Goal: Task Accomplishment & Management: Manage account settings

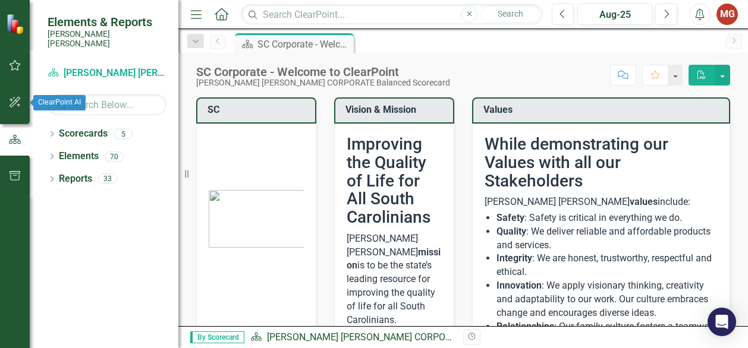
click at [15, 103] on icon "button" at bounding box center [15, 102] width 11 height 11
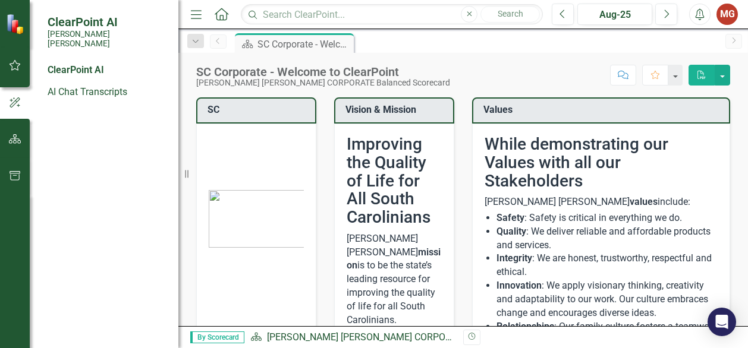
click at [15, 103] on icon "button" at bounding box center [14, 103] width 13 height 11
click at [13, 66] on icon "button" at bounding box center [15, 66] width 12 height 10
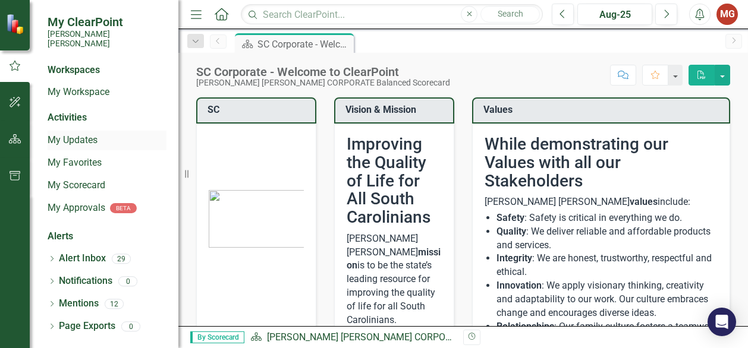
click at [87, 134] on link "My Updates" at bounding box center [107, 141] width 119 height 14
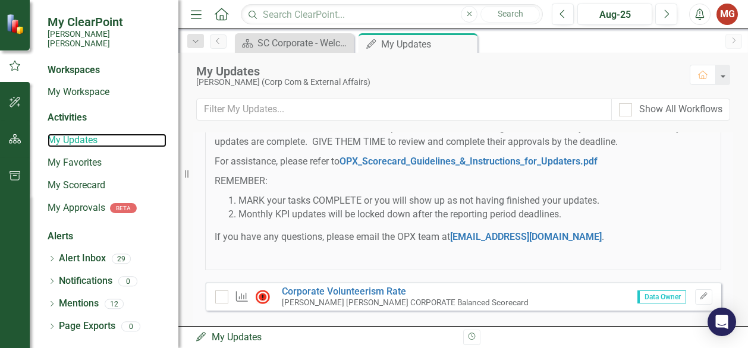
scroll to position [167, 0]
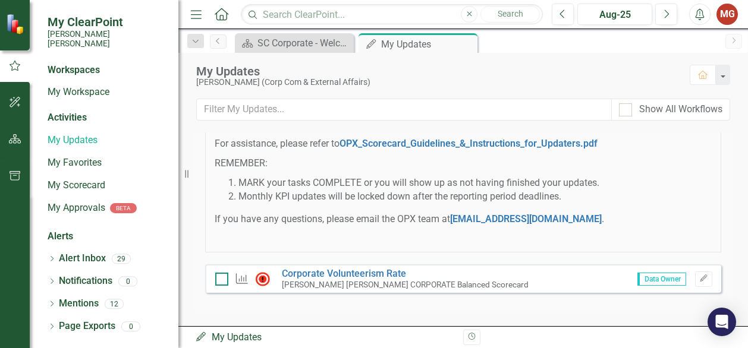
click at [224, 279] on div at bounding box center [221, 279] width 13 height 13
click at [223, 279] on input "checkbox" at bounding box center [219, 277] width 8 height 8
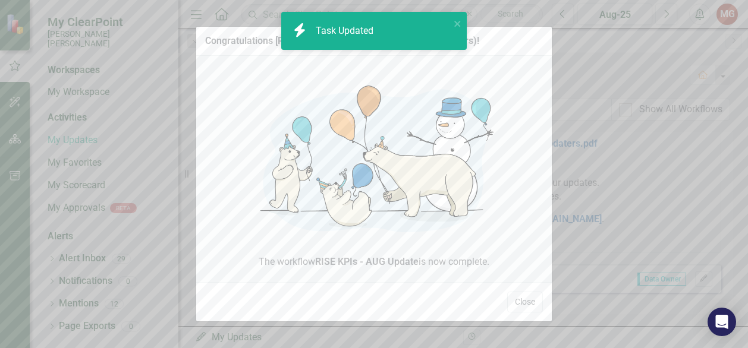
checkbox input "true"
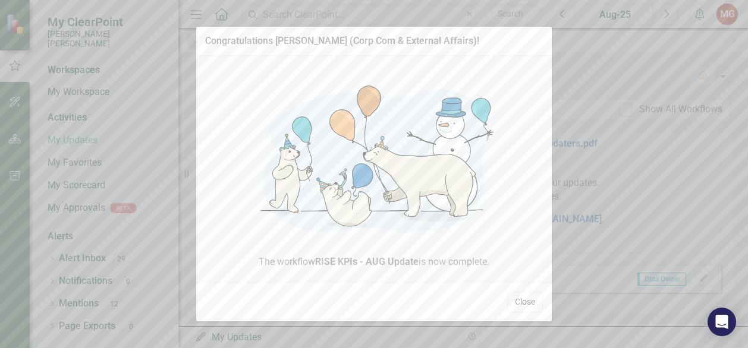
click at [526, 301] on button "Close" at bounding box center [525, 302] width 36 height 21
